Goal: Transaction & Acquisition: Purchase product/service

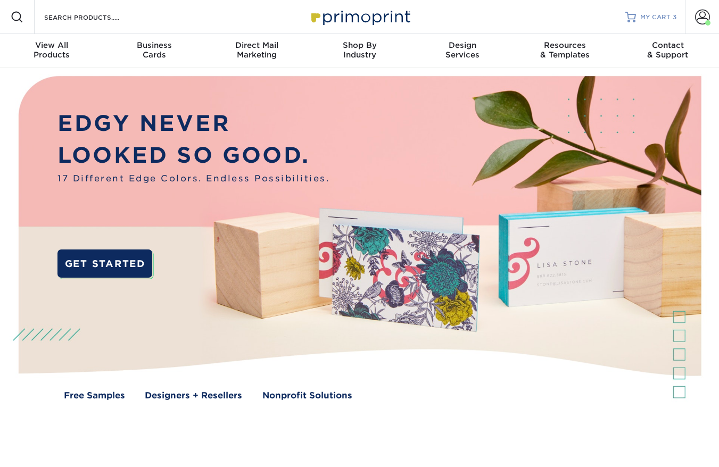
click at [667, 17] on span "MY CART" at bounding box center [656, 17] width 30 height 9
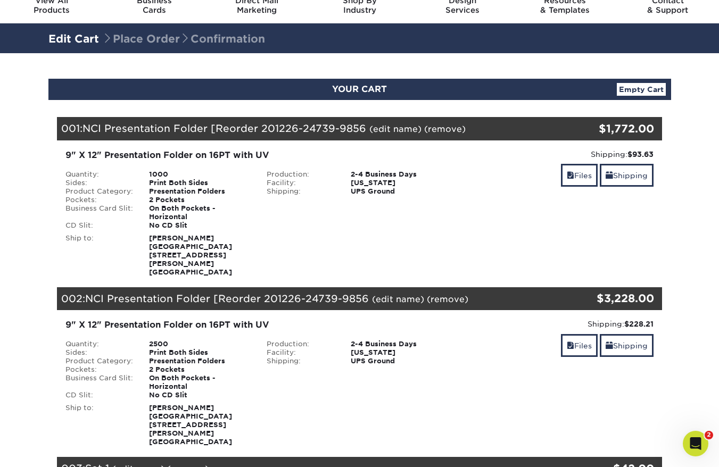
scroll to position [51, 0]
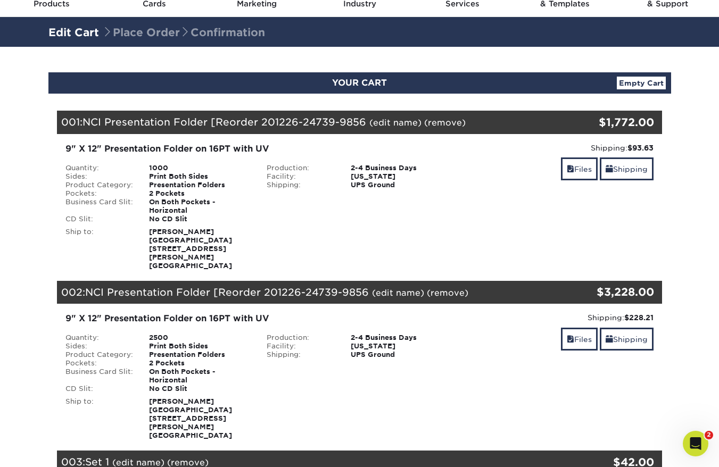
click at [440, 123] on link "(remove)" at bounding box center [445, 123] width 42 height 10
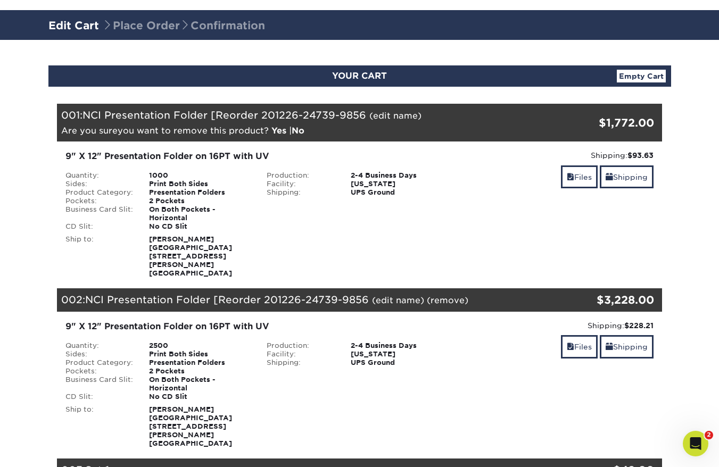
scroll to position [72, 0]
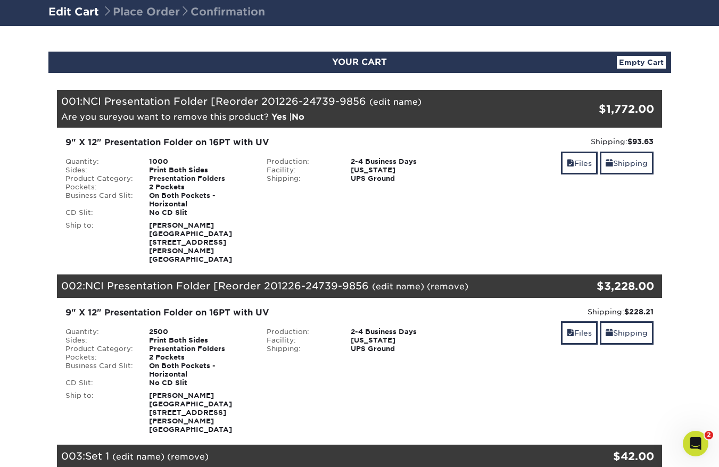
click at [157, 280] on span "NCI Presentation Folder [Reorder 201226-24739-9856" at bounding box center [227, 286] width 284 height 12
click at [494, 334] on div "Files Shipping" at bounding box center [562, 334] width 186 height 25
click at [448, 282] on link "(remove)" at bounding box center [448, 287] width 42 height 10
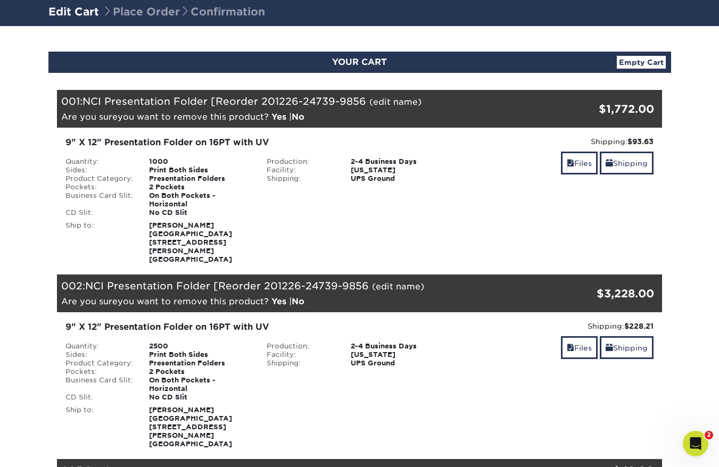
click at [448, 216] on div "Production: 2-4 Business Days Facility: Ohio Shipping: UPS Ground" at bounding box center [360, 188] width 202 height 60
click at [480, 222] on div "Shipping: $93.63 Discount: - $0.00 Files Shipping" at bounding box center [562, 200] width 202 height 128
click at [276, 297] on link "Yes" at bounding box center [279, 302] width 15 height 10
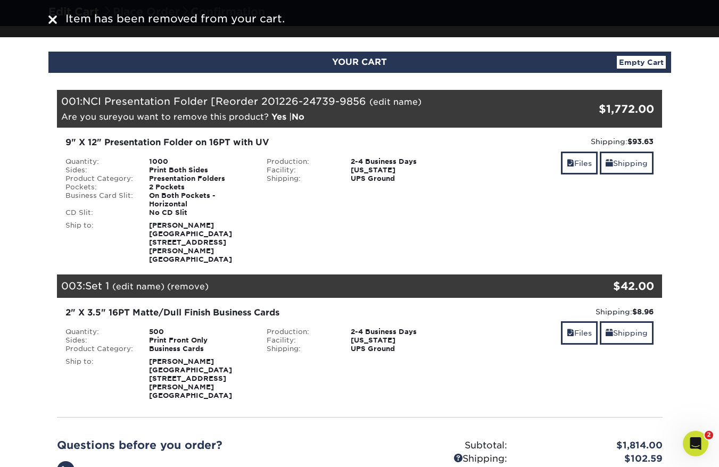
click at [278, 114] on link "Yes" at bounding box center [279, 117] width 15 height 10
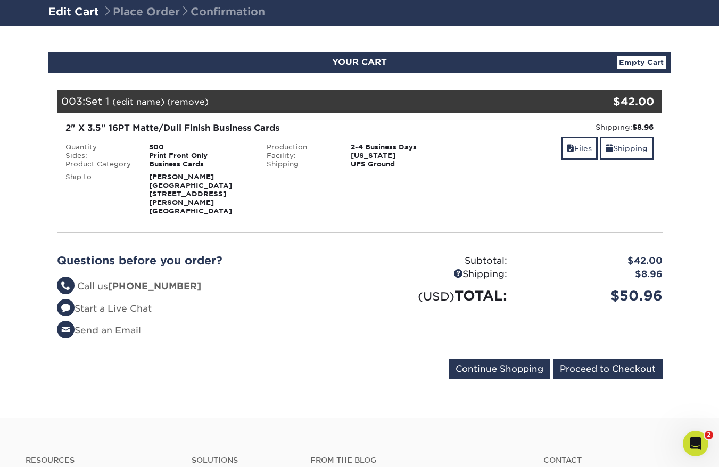
click at [294, 346] on div "Questions before you order? Questions? Call us (888) 822-5815 Start a Live Chat…" at bounding box center [360, 301] width 622 height 118
click at [318, 372] on form "Continue Shopping Proceed to Checkout" at bounding box center [360, 371] width 606 height 24
click at [612, 360] on input "Proceed to Checkout" at bounding box center [608, 369] width 110 height 20
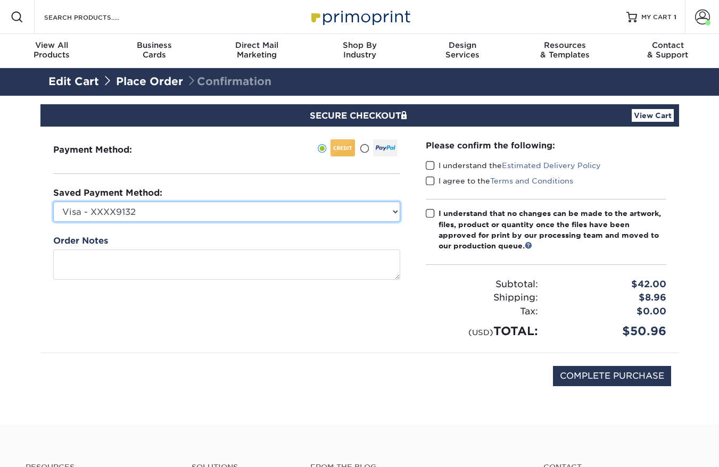
click at [388, 211] on select "Visa - XXXX9132 PayPal Card - XXXX0924 New Credit Card" at bounding box center [226, 212] width 347 height 20
select select
click at [53, 202] on select "Visa - XXXX9132 PayPal Card - XXXX0924 New Credit Card" at bounding box center [226, 212] width 347 height 20
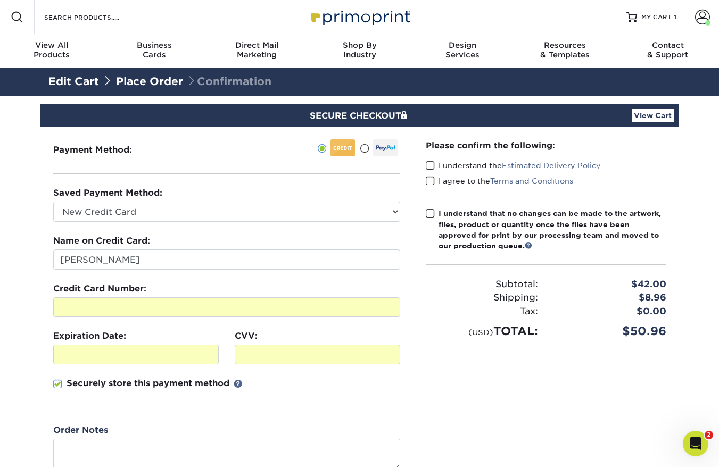
click at [285, 275] on fieldset "Name on Credit Card: Andrew McClure Credit Card Number: Expiration Date: CVV:" at bounding box center [226, 330] width 347 height 190
click at [427, 169] on span at bounding box center [430, 166] width 9 height 10
click at [0, 0] on input "I understand the Estimated Delivery Policy" at bounding box center [0, 0] width 0 height 0
click at [430, 182] on span at bounding box center [430, 181] width 9 height 10
click at [0, 0] on input "I agree to the Terms and Conditions" at bounding box center [0, 0] width 0 height 0
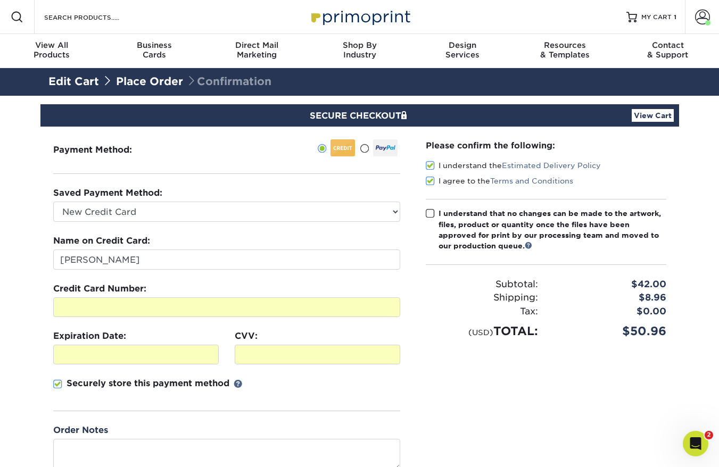
click at [428, 213] on span at bounding box center [430, 214] width 9 height 10
click at [0, 0] on input "I understand that no changes can be made to the artwork, files, product or quan…" at bounding box center [0, 0] width 0 height 0
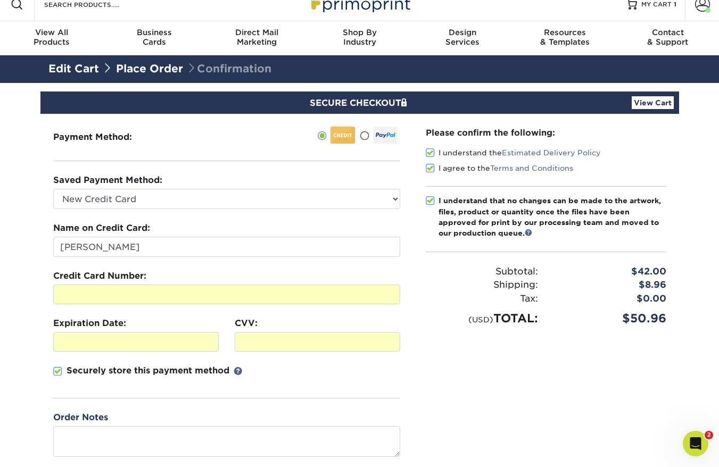
scroll to position [327, 0]
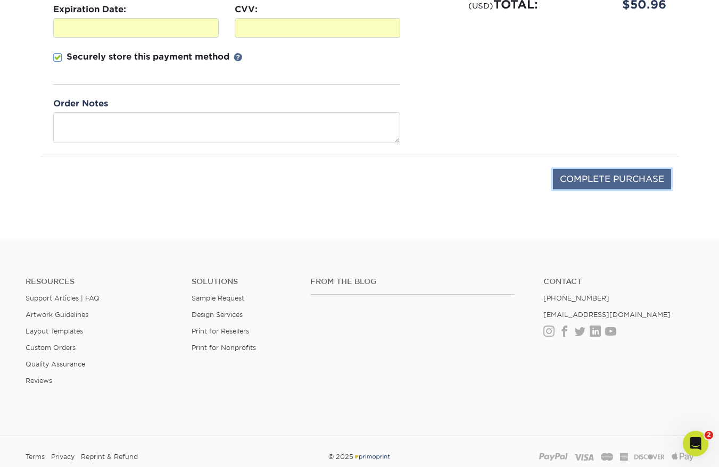
click at [635, 178] on input "COMPLETE PURCHASE" at bounding box center [612, 179] width 118 height 20
type input "PROCESSING, PLEASE WAIT..."
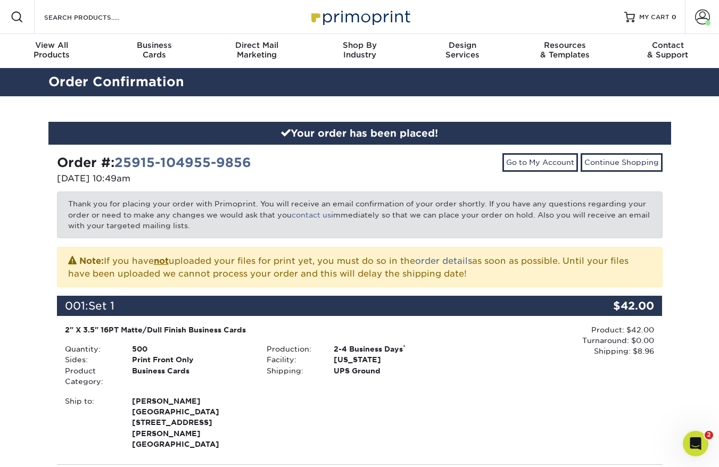
click at [447, 169] on div "Go to My Account Continue Shopping" at bounding box center [515, 170] width 311 height 34
click at [704, 16] on span at bounding box center [702, 17] width 15 height 15
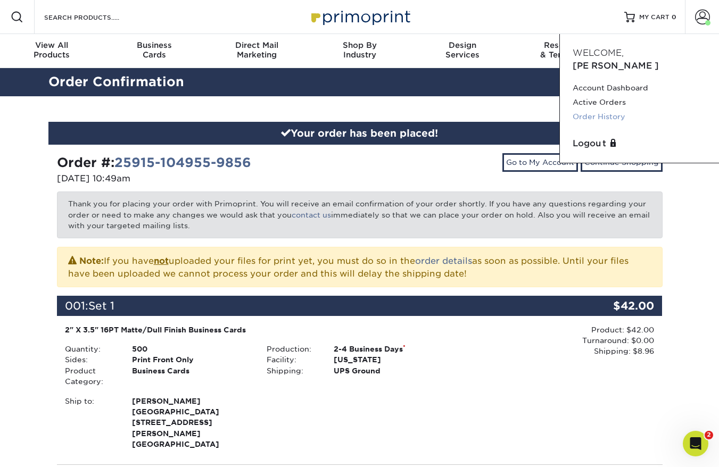
click at [611, 110] on link "Order History" at bounding box center [640, 117] width 134 height 14
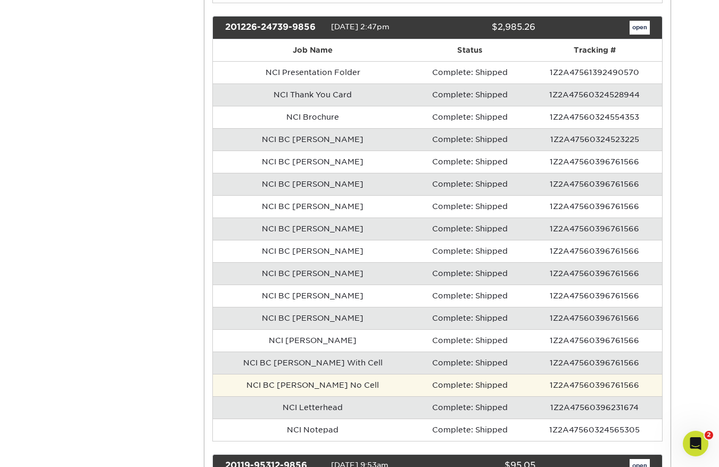
scroll to position [1335, 0]
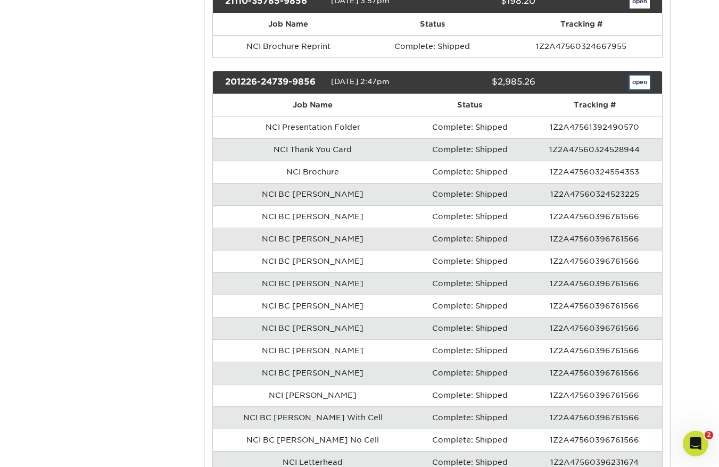
click at [634, 81] on link "open" at bounding box center [640, 83] width 20 height 14
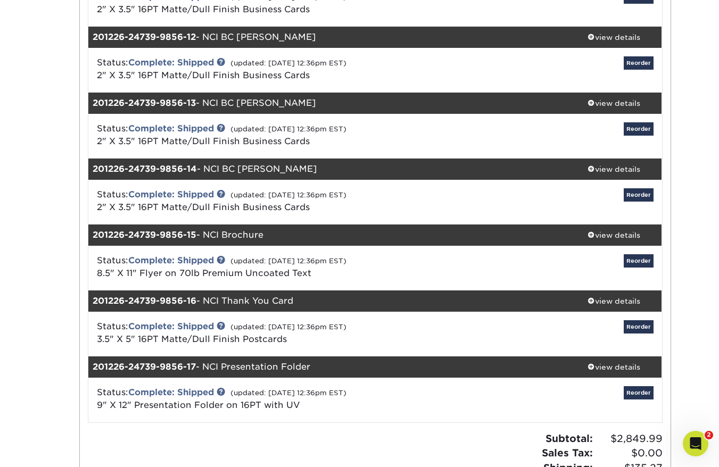
scroll to position [976, 0]
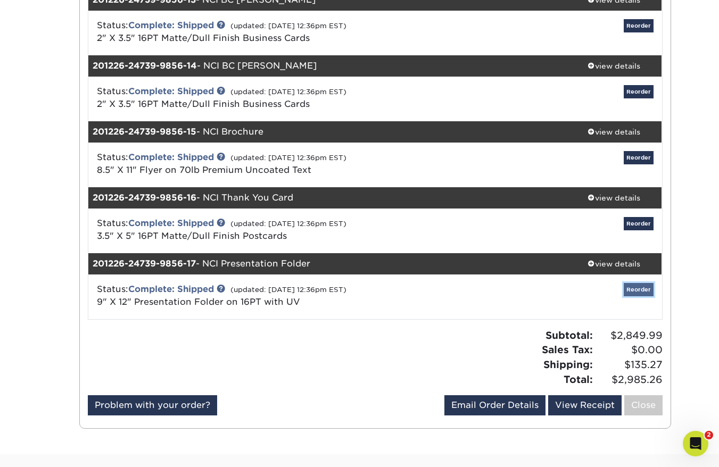
click at [643, 289] on link "Reorder" at bounding box center [639, 289] width 30 height 13
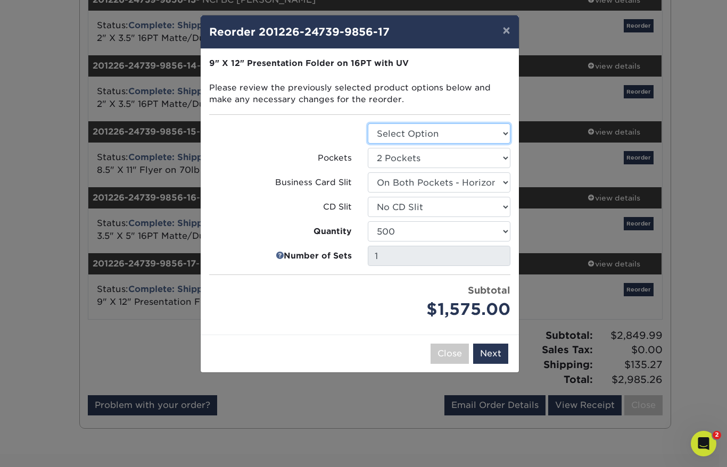
click at [430, 127] on select "Select Option Presentation Folders" at bounding box center [439, 134] width 143 height 20
select select "57f7a581-ec4a-49d7-930d-eb044a1d12ac"
click at [368, 124] on select "Select Option Presentation Folders" at bounding box center [439, 134] width 143 height 20
click at [496, 356] on button "Next" at bounding box center [490, 354] width 35 height 20
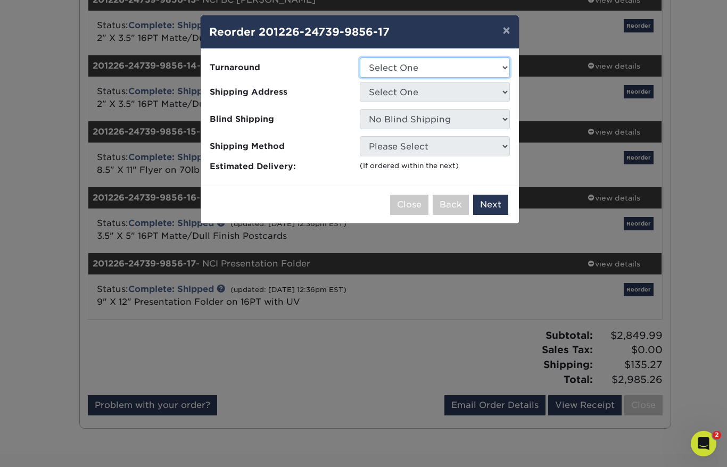
click at [425, 65] on select "Select One 2-4 Business Days 2 Day" at bounding box center [435, 68] width 150 height 20
select select "28f2379a-5b46-473c-b8ce-a41048d475ed"
click at [360, 58] on select "Select One 2-4 Business Days 2 Day" at bounding box center [435, 68] width 150 height 20
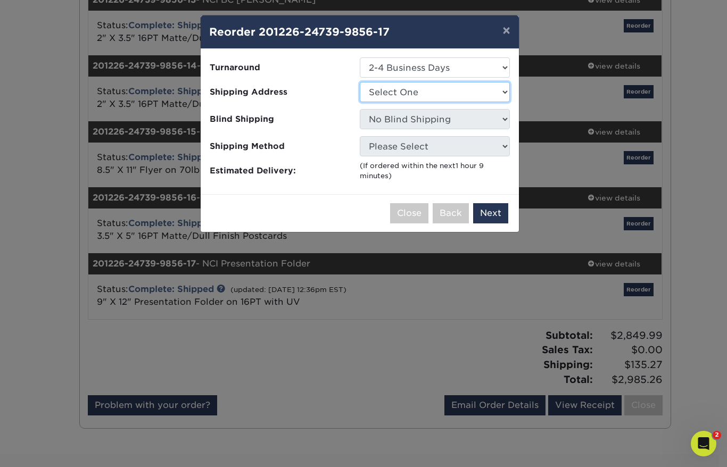
click at [414, 95] on select "Select One AFFL Brian Burks Burks Mobile Homes Burks Skirting Burks Skirting Ad…" at bounding box center [435, 92] width 150 height 20
select select "199092"
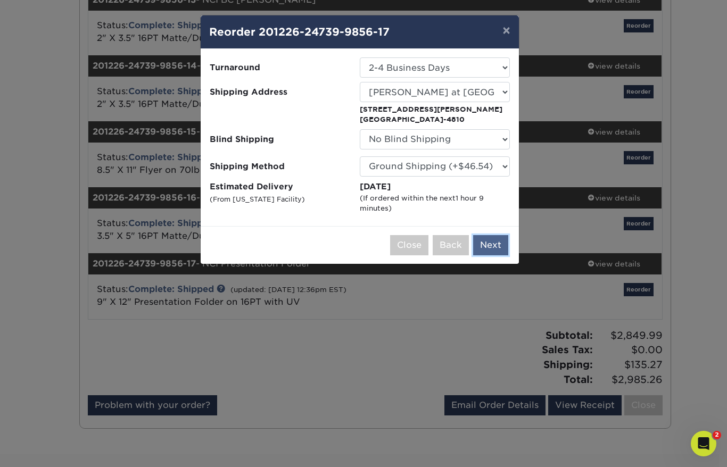
click at [495, 247] on button "Next" at bounding box center [490, 245] width 35 height 20
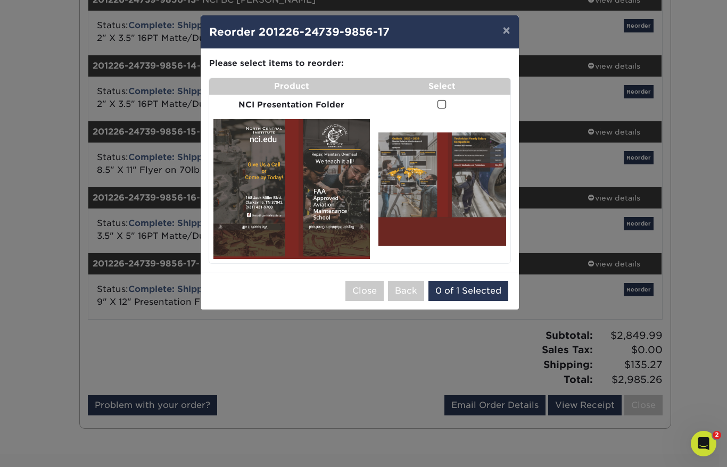
click at [438, 105] on span at bounding box center [442, 105] width 9 height 10
click at [0, 0] on input "checkbox" at bounding box center [0, 0] width 0 height 0
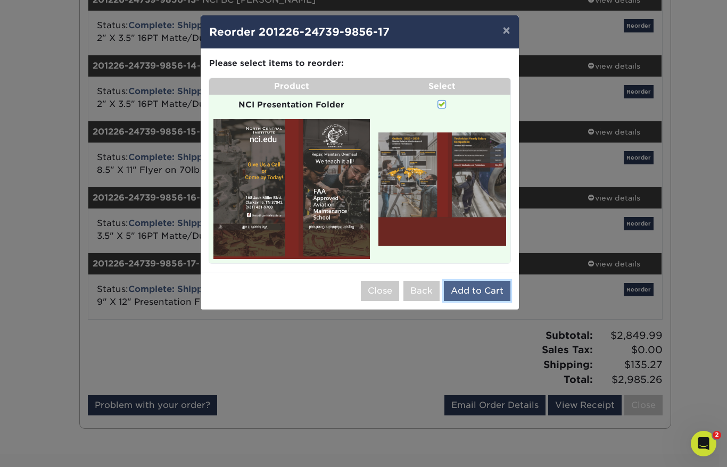
click at [476, 292] on button "Add to Cart" at bounding box center [477, 291] width 67 height 20
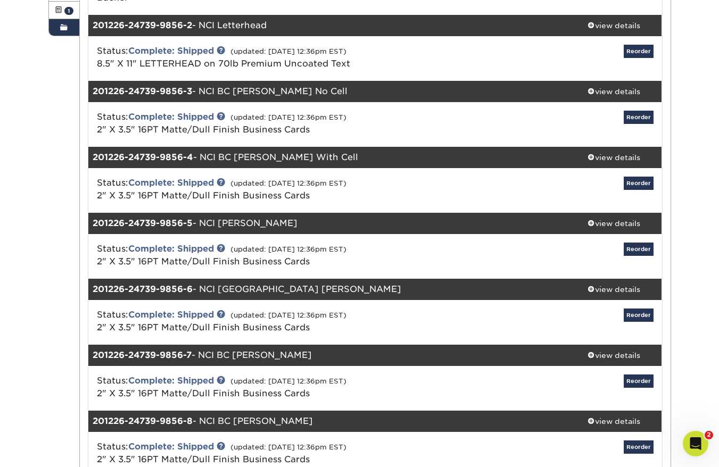
scroll to position [0, 0]
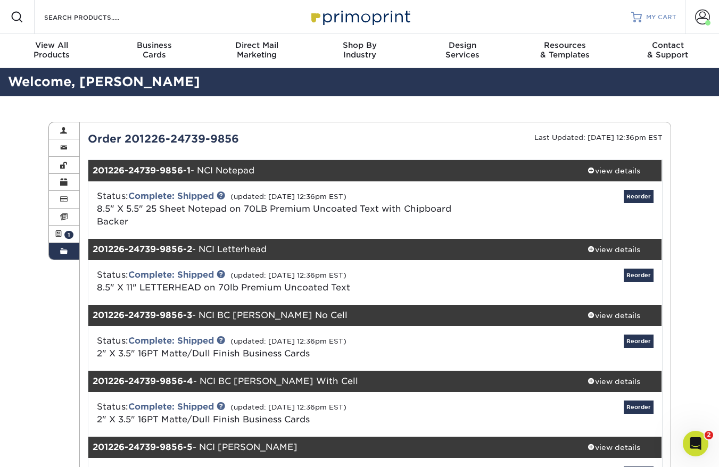
click at [655, 13] on span "MY CART" at bounding box center [661, 17] width 30 height 9
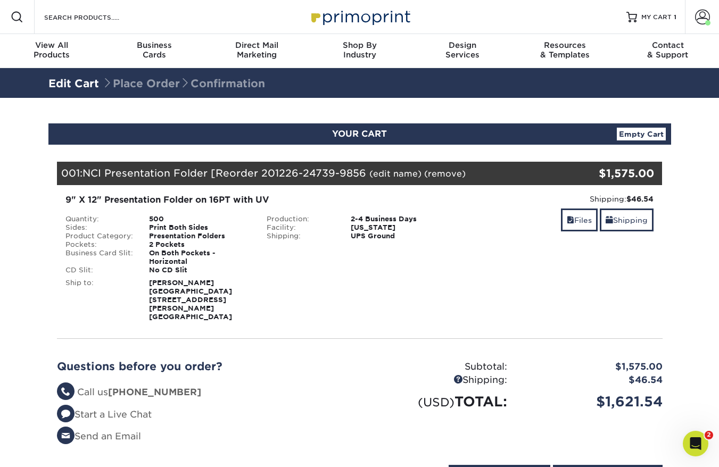
click at [331, 287] on div "Blind Ship:" at bounding box center [360, 298] width 202 height 47
click at [702, 14] on span at bounding box center [702, 17] width 15 height 15
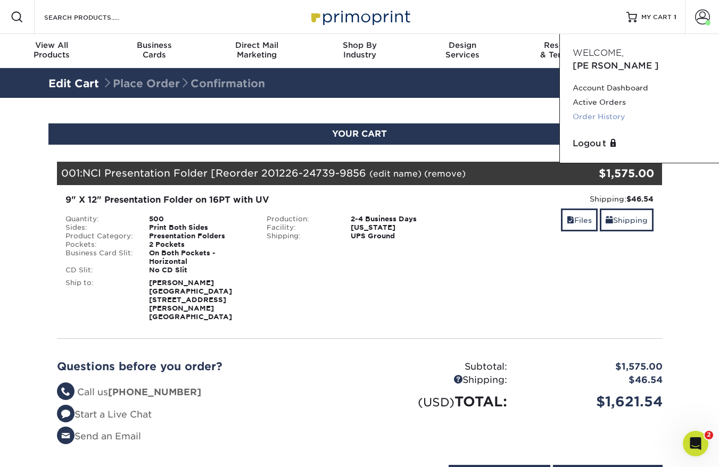
click at [605, 110] on link "Order History" at bounding box center [640, 117] width 134 height 14
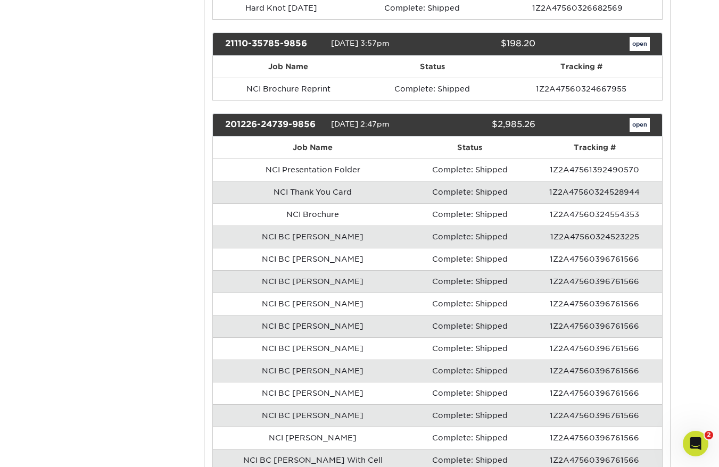
scroll to position [1348, 0]
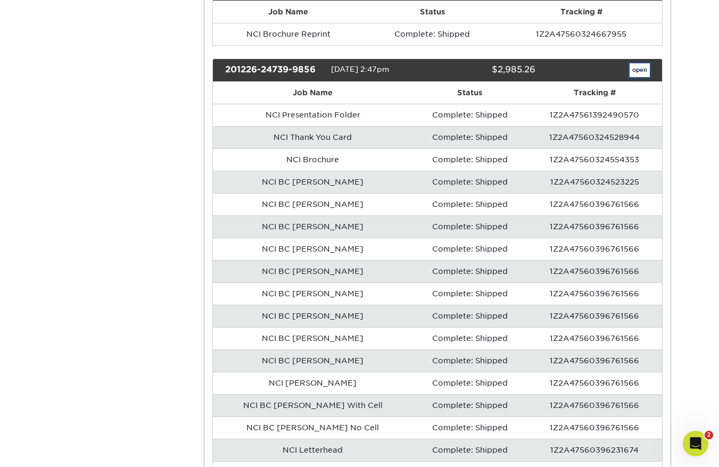
click at [649, 71] on link "open" at bounding box center [640, 70] width 20 height 14
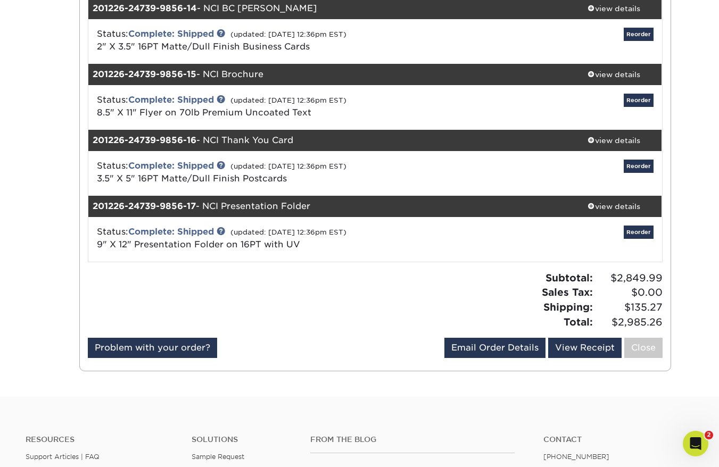
scroll to position [979, 0]
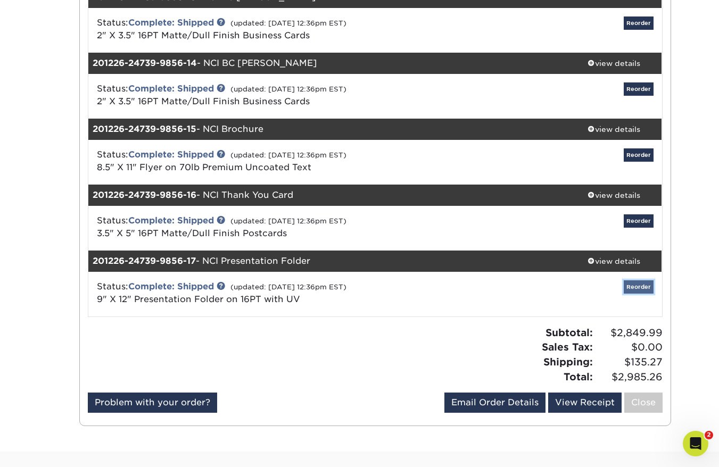
click at [638, 284] on link "Reorder" at bounding box center [639, 287] width 30 height 13
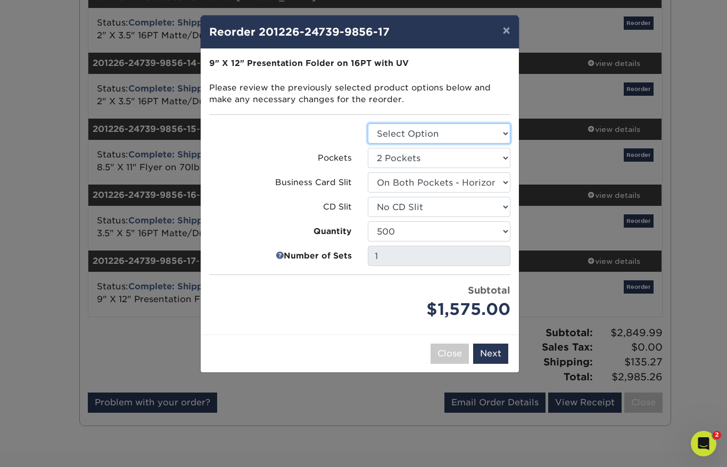
click at [497, 129] on select "Select Option Presentation Folders" at bounding box center [439, 134] width 143 height 20
select select "57f7a581-ec4a-49d7-930d-eb044a1d12ac"
click at [368, 124] on select "Select Option Presentation Folders" at bounding box center [439, 134] width 143 height 20
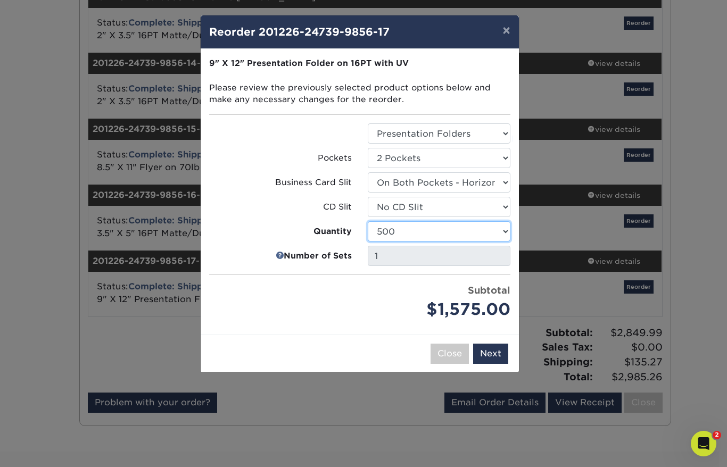
click at [406, 232] on select "250 500 1000 2500 5000 10000 15000 20000 25000" at bounding box center [439, 232] width 143 height 20
select select "52e3d710-0e8f-4d4d-8560-7d4d8655be69"
click at [368, 222] on select "250 500 1000 2500 5000 10000 15000 20000 25000" at bounding box center [439, 232] width 143 height 20
click at [491, 354] on button "Next" at bounding box center [490, 354] width 35 height 20
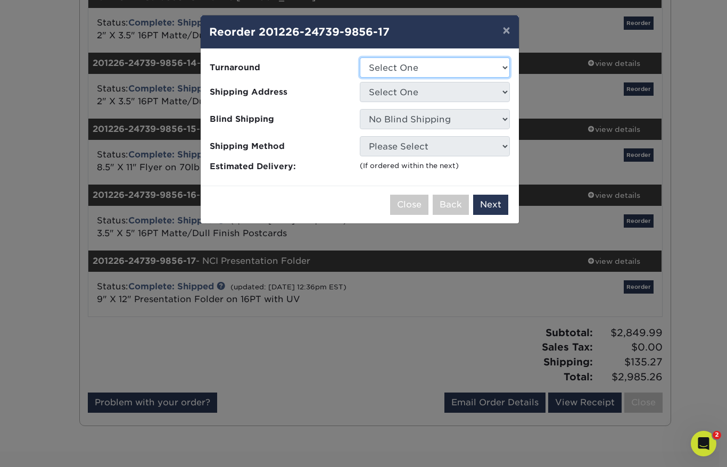
click at [424, 68] on select "Select One 2-4 Business Days 2 Day" at bounding box center [435, 68] width 150 height 20
select select "830cb33e-35f1-49ab-8644-fc5ca03a64a7"
click at [360, 58] on select "Select One 2-4 Business Days 2 Day" at bounding box center [435, 68] width 150 height 20
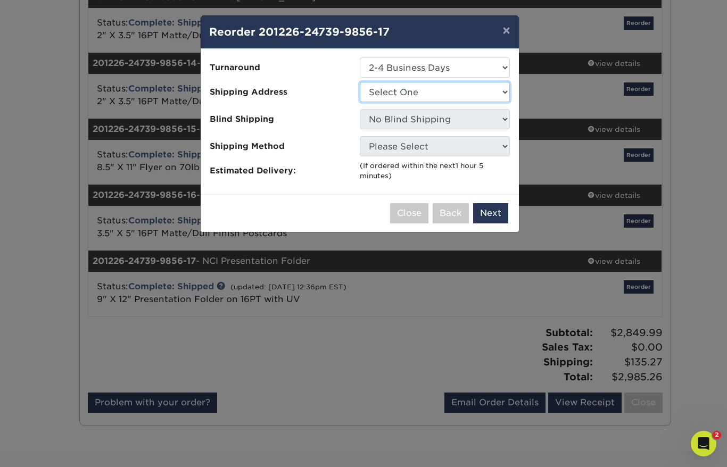
click at [419, 94] on select "Select One AFFL Brian Burks Burks Mobile Homes Burks Skirting Burks Skirting Ad…" at bounding box center [435, 92] width 150 height 20
select select "199092"
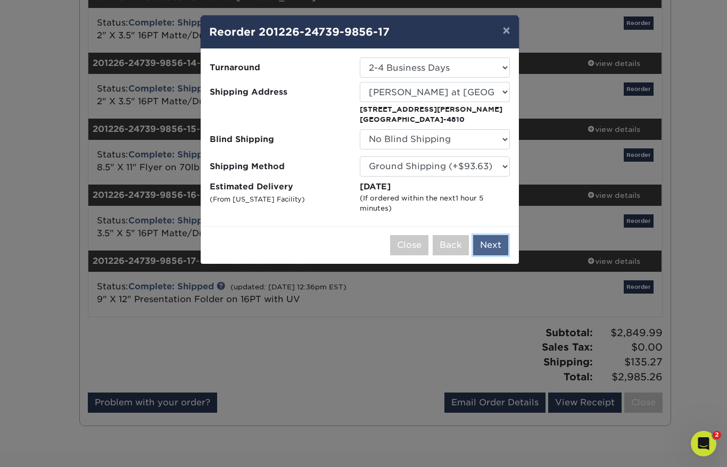
click at [492, 242] on button "Next" at bounding box center [490, 245] width 35 height 20
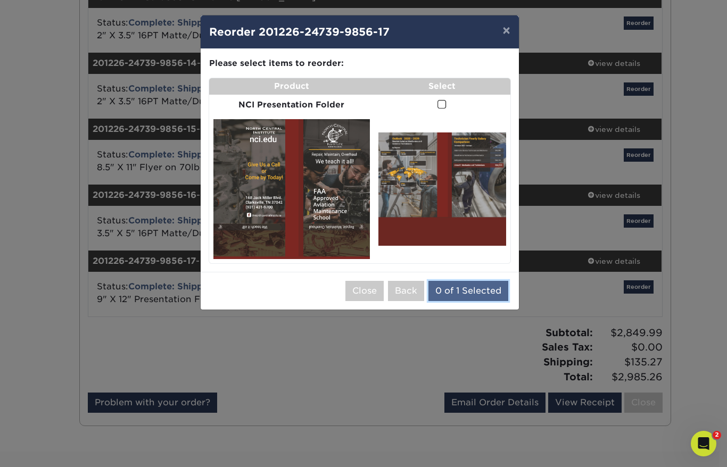
click at [478, 293] on button "0 of 1 Selected" at bounding box center [469, 291] width 80 height 20
click at [443, 104] on span at bounding box center [442, 105] width 9 height 10
click at [0, 0] on input "checkbox" at bounding box center [0, 0] width 0 height 0
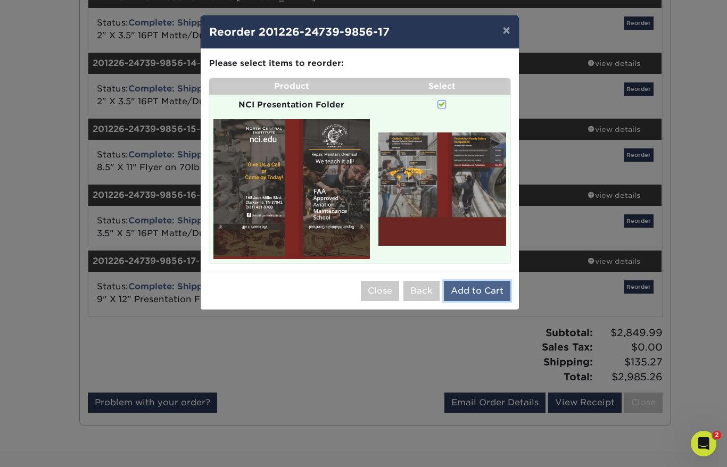
click at [477, 292] on button "Add to Cart" at bounding box center [477, 291] width 67 height 20
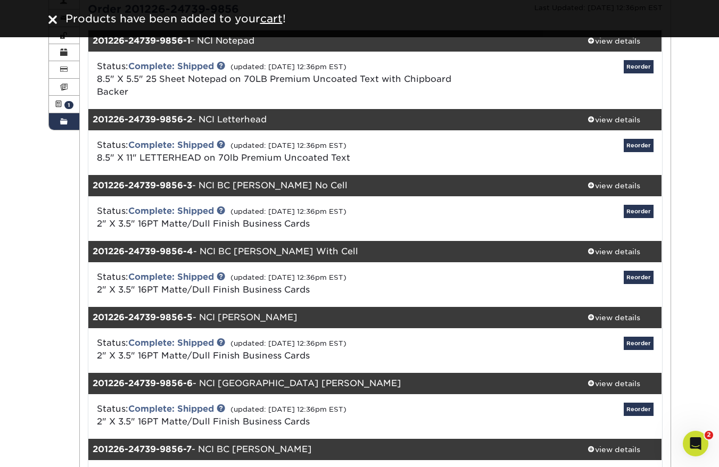
scroll to position [0, 0]
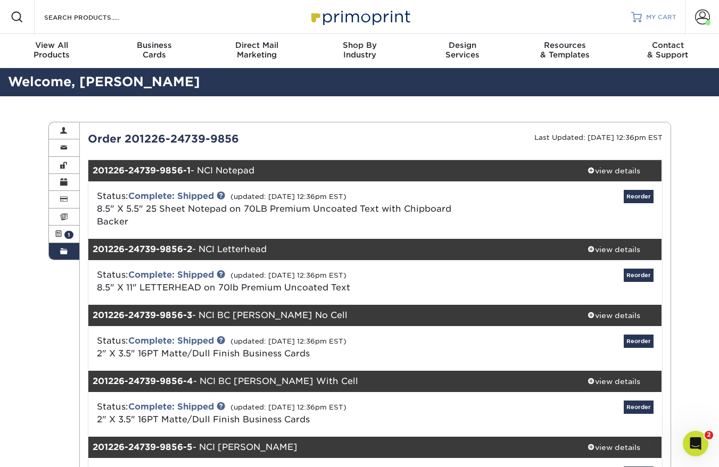
click at [651, 16] on span "MY CART" at bounding box center [661, 17] width 30 height 9
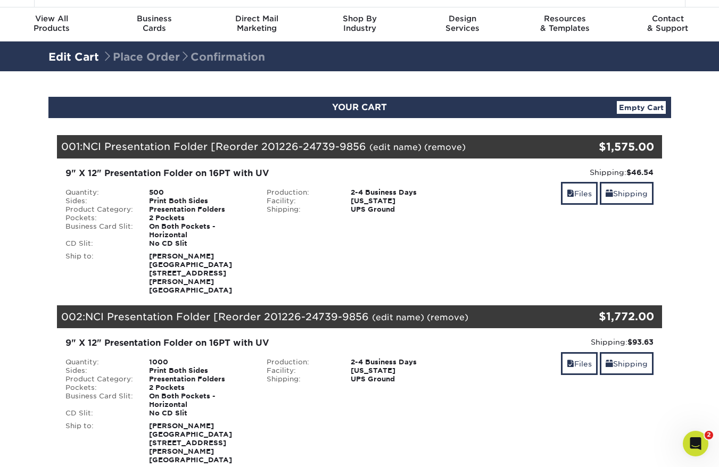
scroll to position [13, 0]
